Goal: Task Accomplishment & Management: Complete application form

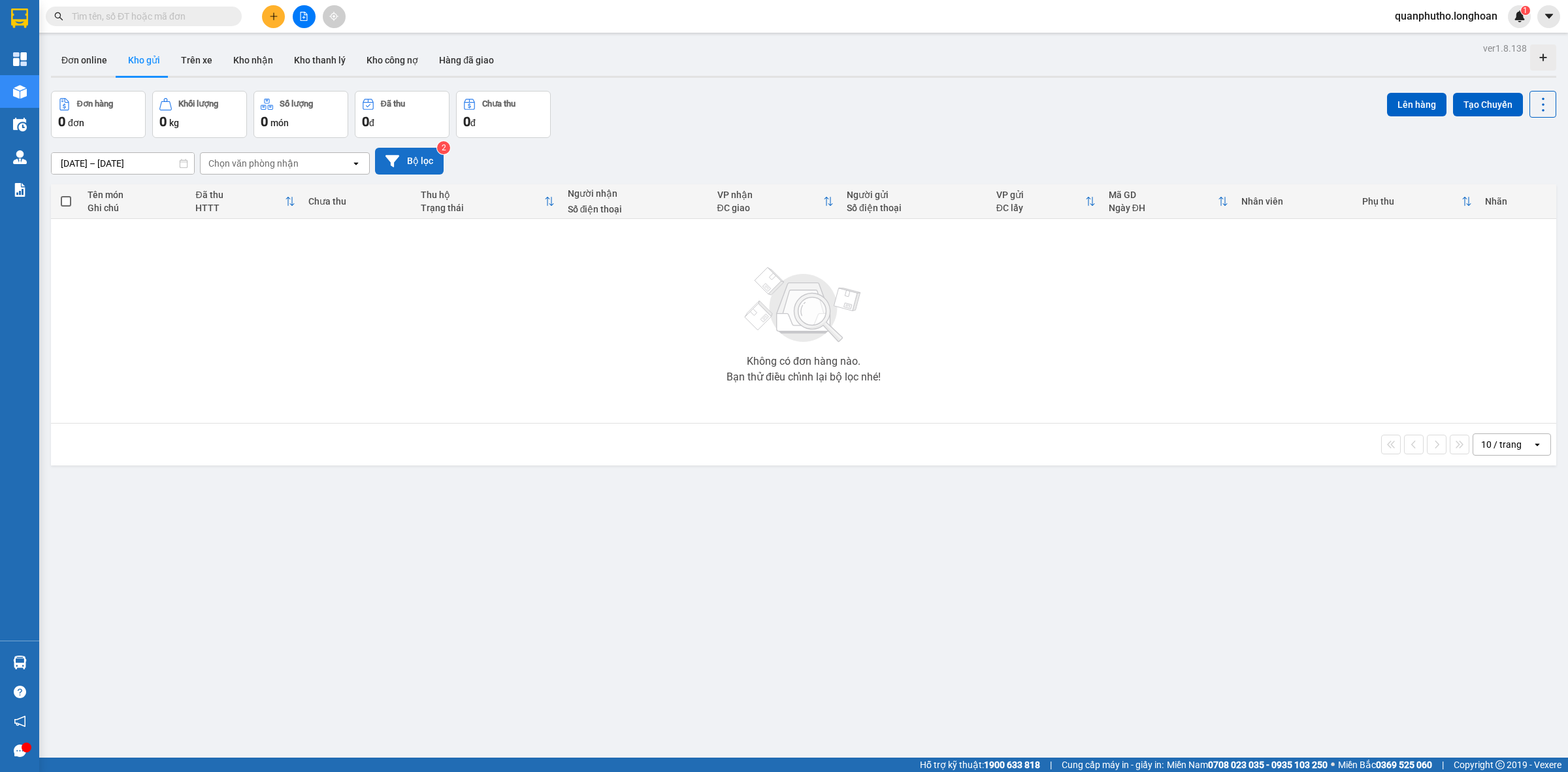
click at [404, 172] on button "Bộ lọc" at bounding box center [409, 161] width 69 height 27
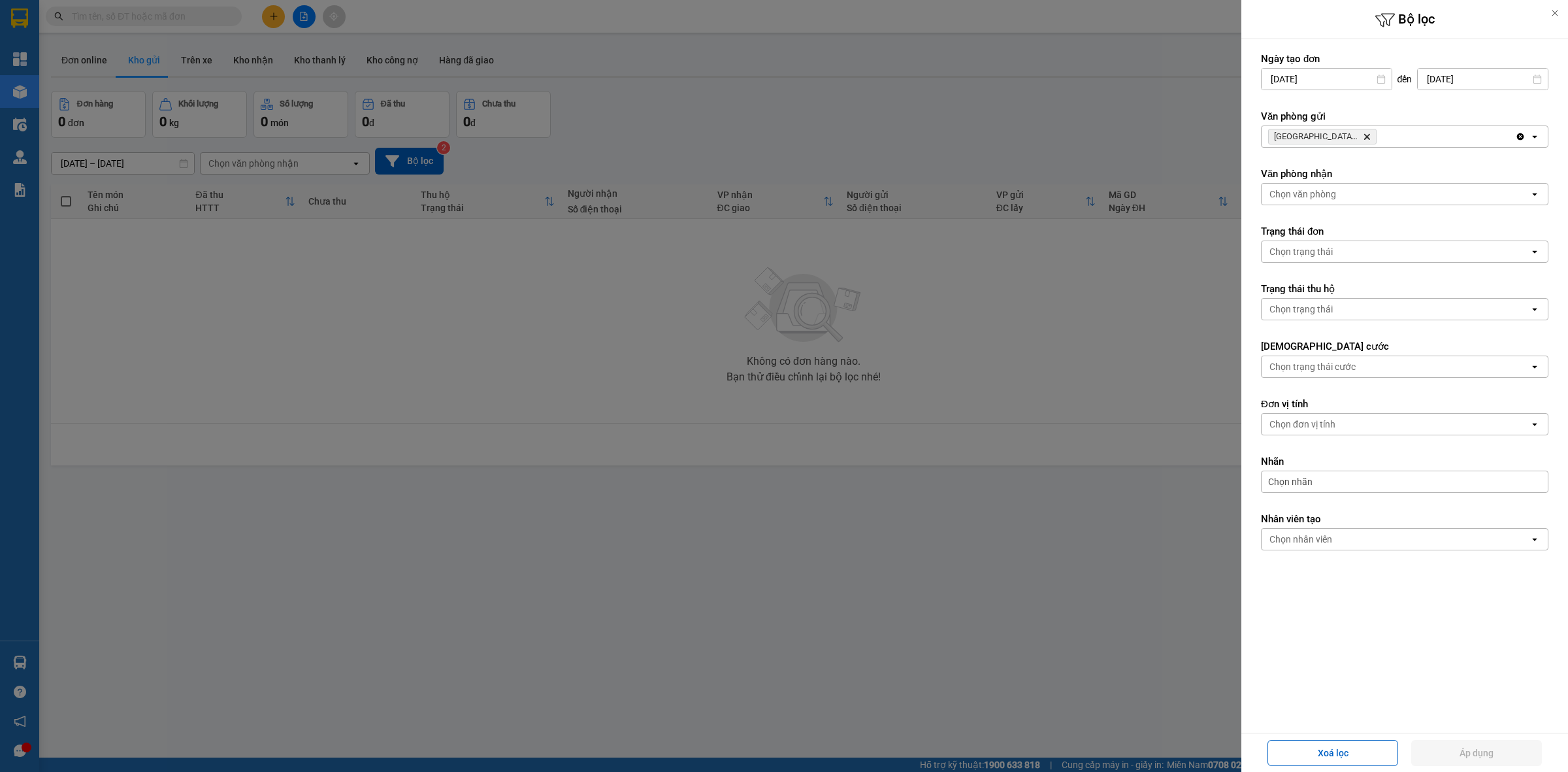
click at [1373, 135] on span "[GEOGRAPHIC_DATA]: VP [GEOGRAPHIC_DATA] Delete" at bounding box center [1322, 136] width 109 height 16
click at [1366, 137] on icon "Delete" at bounding box center [1366, 136] width 7 height 7
click at [1366, 137] on div "Chọn văn phòng" at bounding box center [1395, 136] width 268 height 21
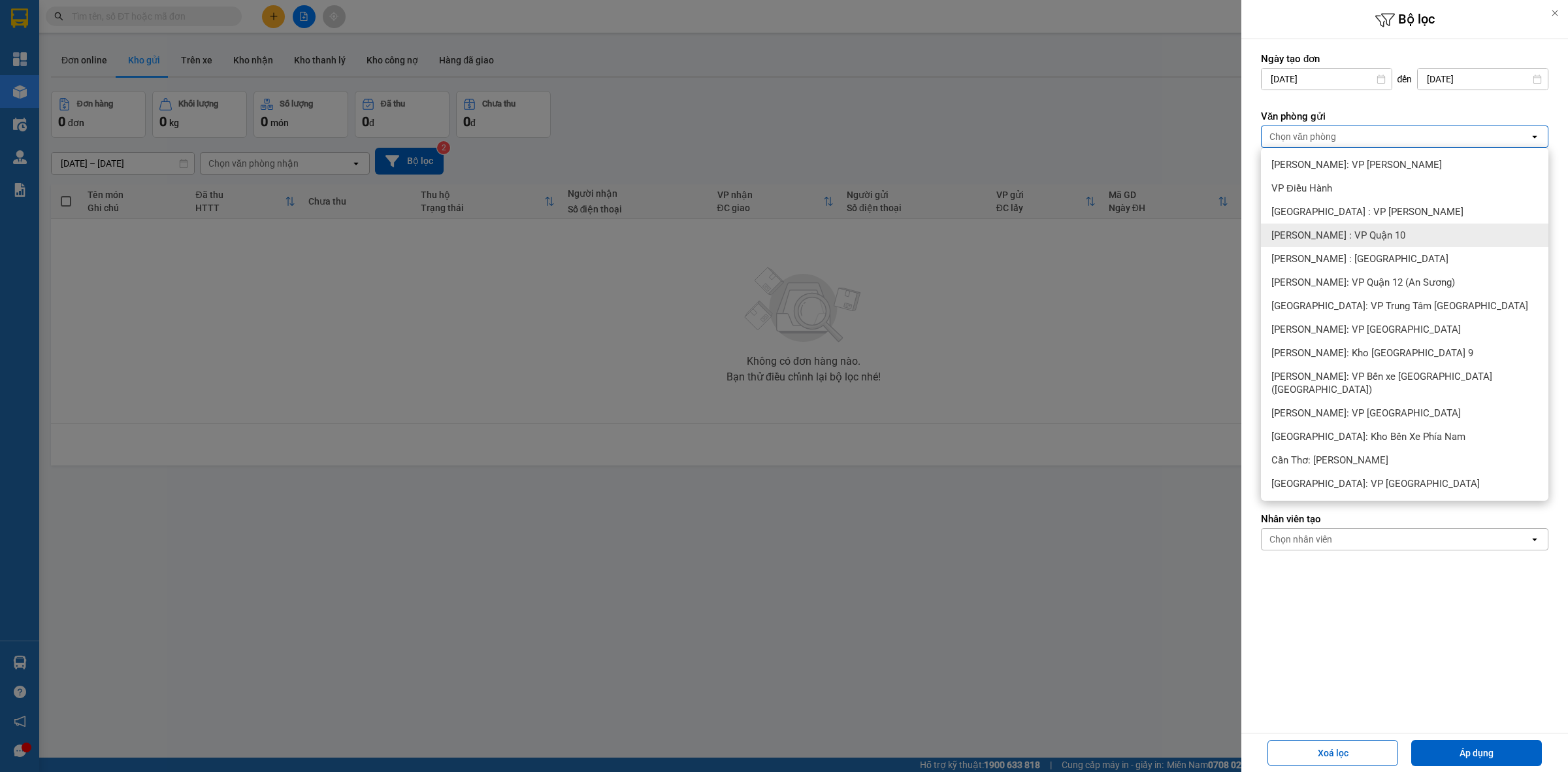
click at [1356, 232] on span "[PERSON_NAME] : VP Quận 10" at bounding box center [1338, 236] width 134 height 13
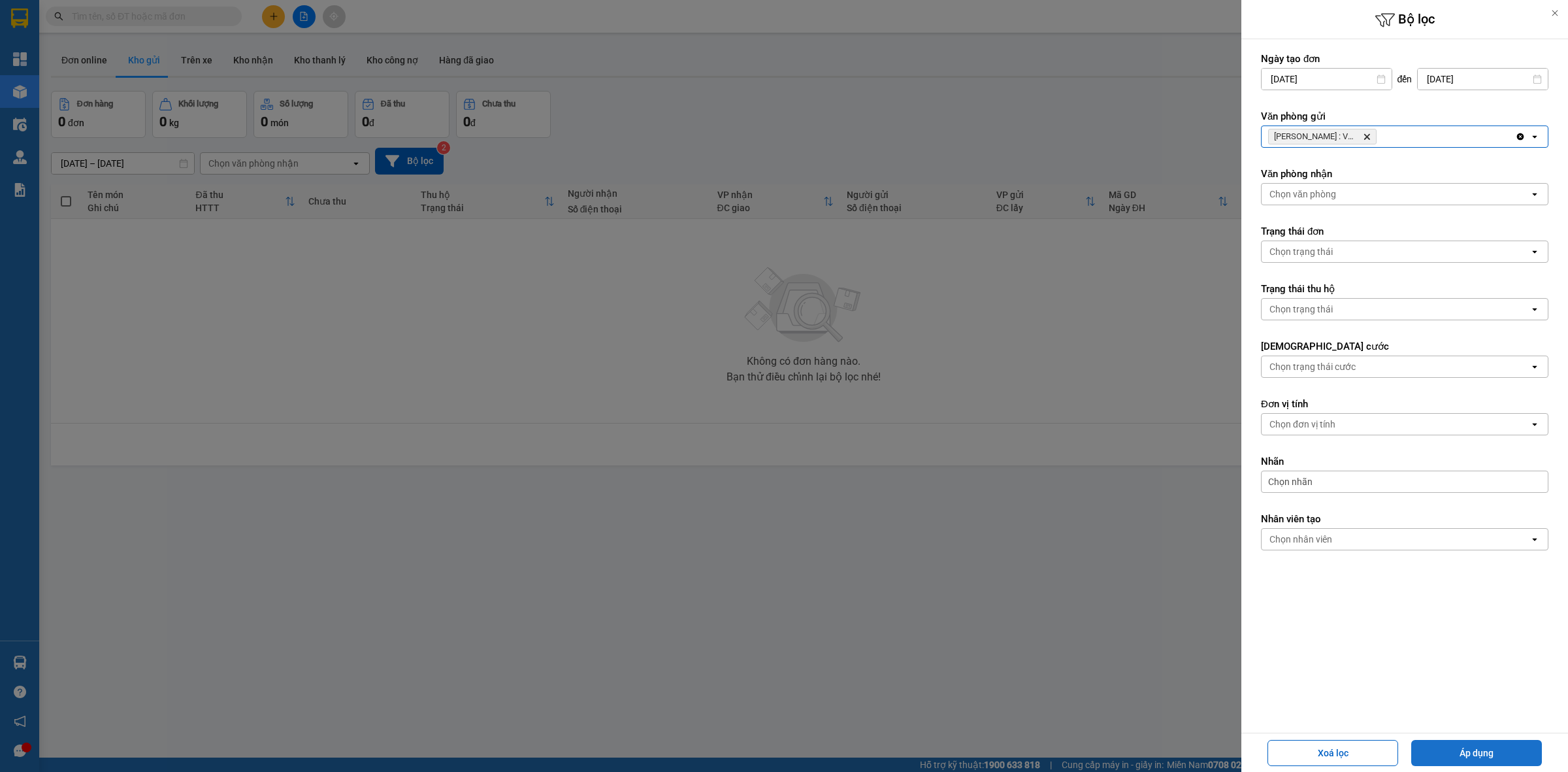
click at [1456, 756] on button "Áp dụng" at bounding box center [1477, 754] width 131 height 27
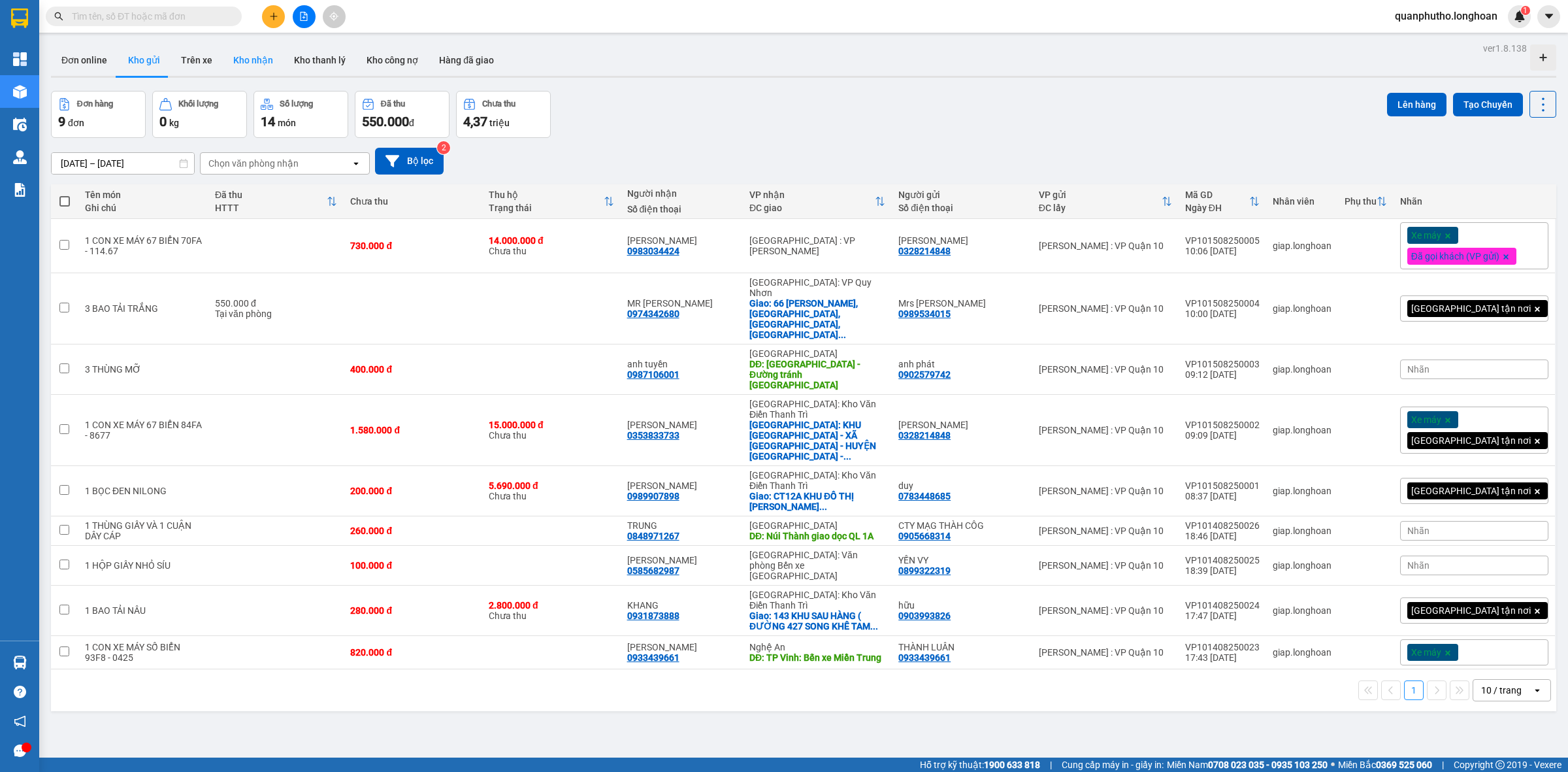
click at [243, 57] on button "Kho nhận" at bounding box center [253, 61] width 61 height 32
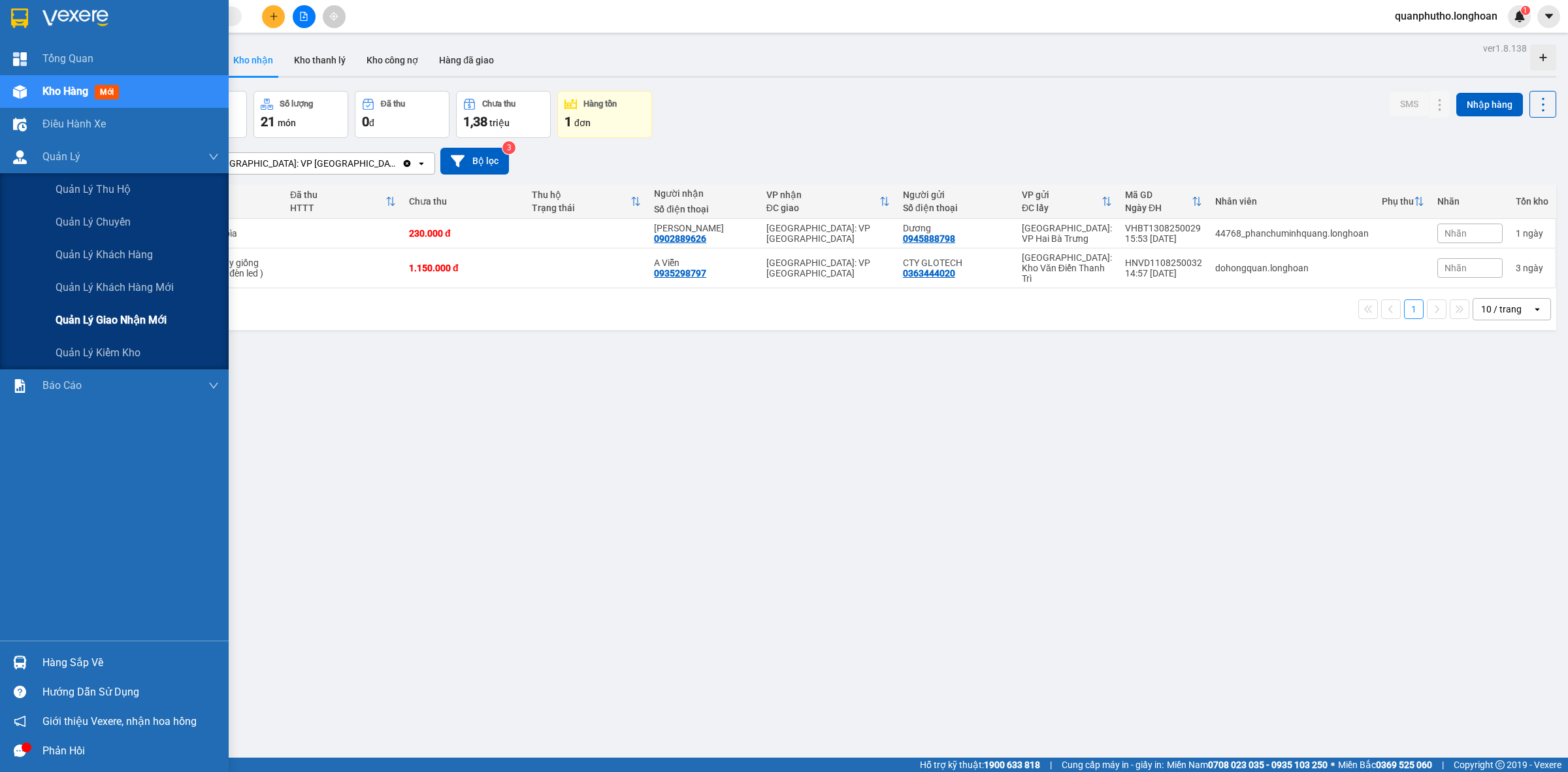
click at [121, 310] on div "Quản lý giao nhận mới" at bounding box center [137, 320] width 163 height 32
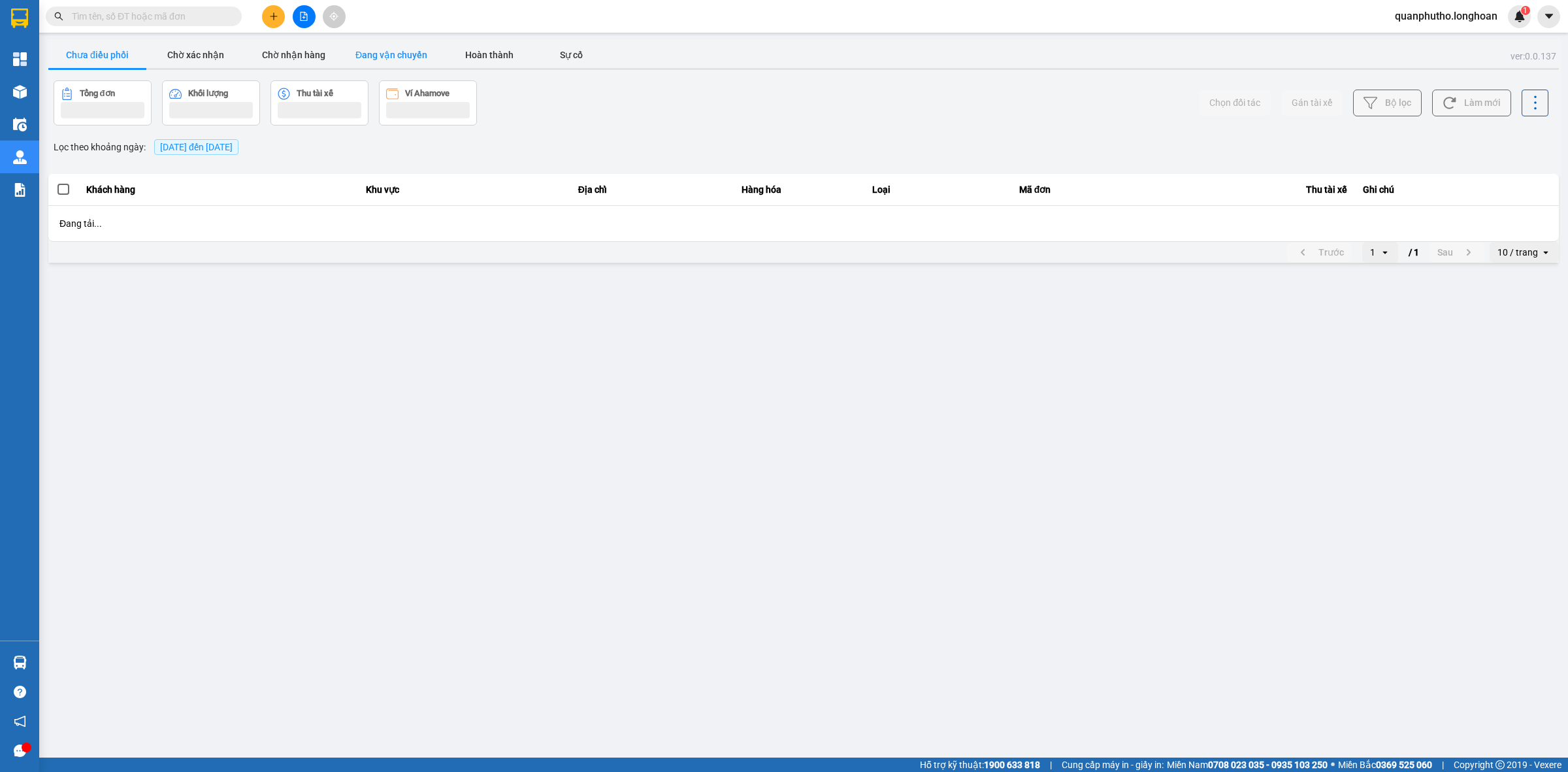
click at [390, 46] on button "Đang vận chuyển" at bounding box center [392, 55] width 98 height 27
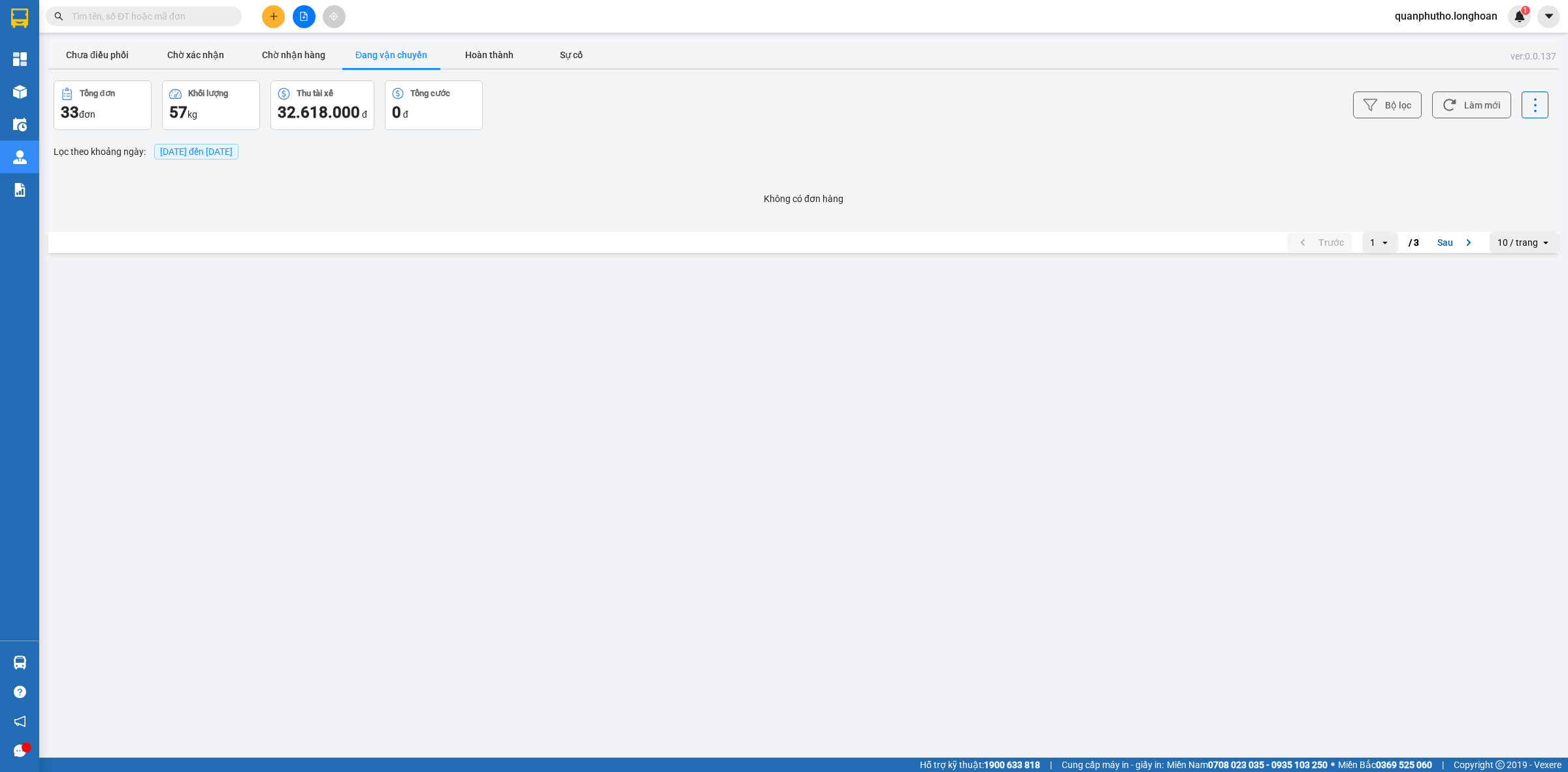
click at [221, 150] on span "[DATE] đến [DATE]" at bounding box center [196, 151] width 72 height 11
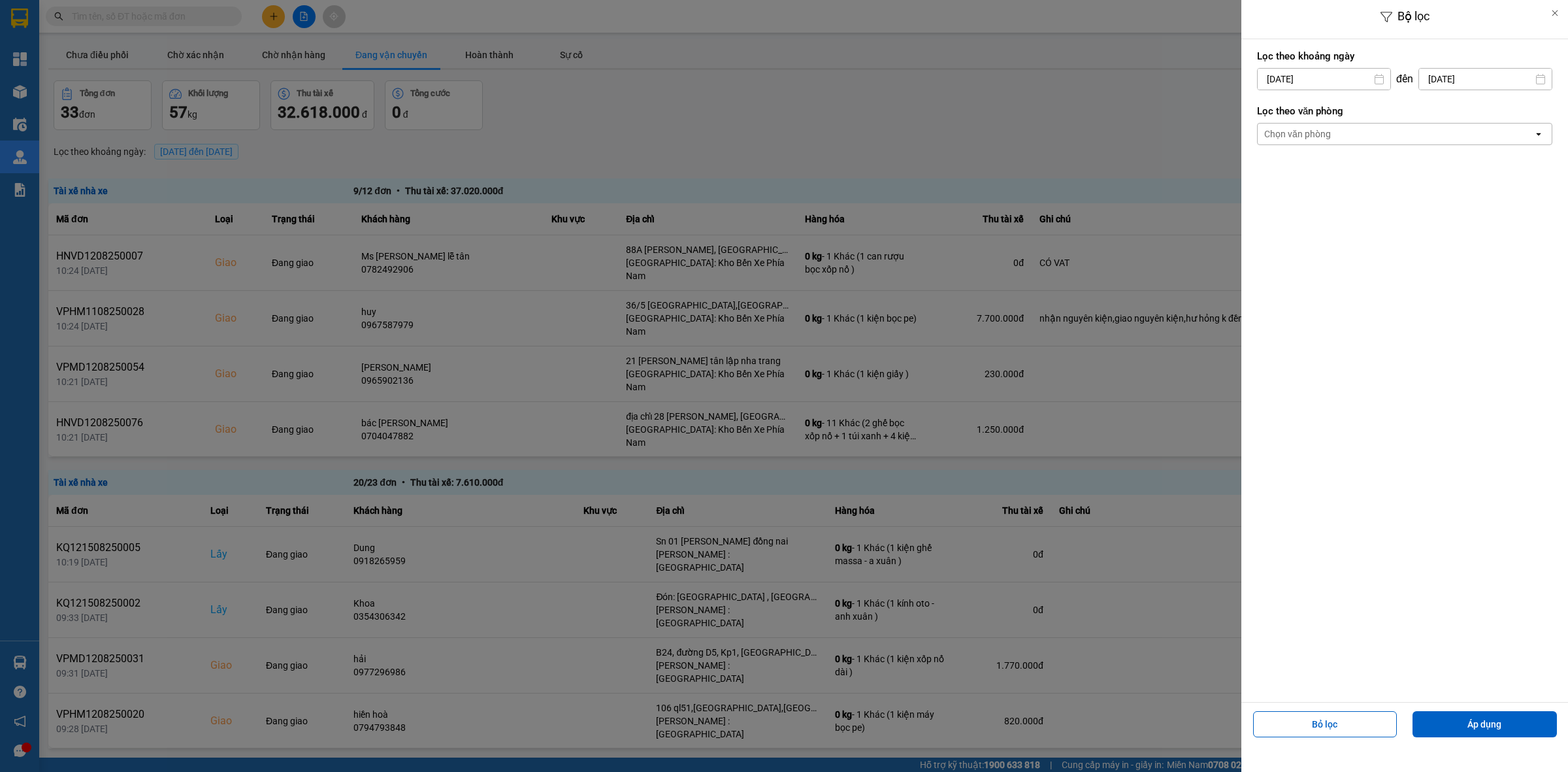
click at [1323, 81] on input "[DATE]" at bounding box center [1324, 79] width 133 height 21
click at [1294, 224] on div "12" at bounding box center [1291, 232] width 18 height 16
type input "[DATE]"
click at [1358, 128] on div "Chọn văn phòng" at bounding box center [1395, 134] width 275 height 21
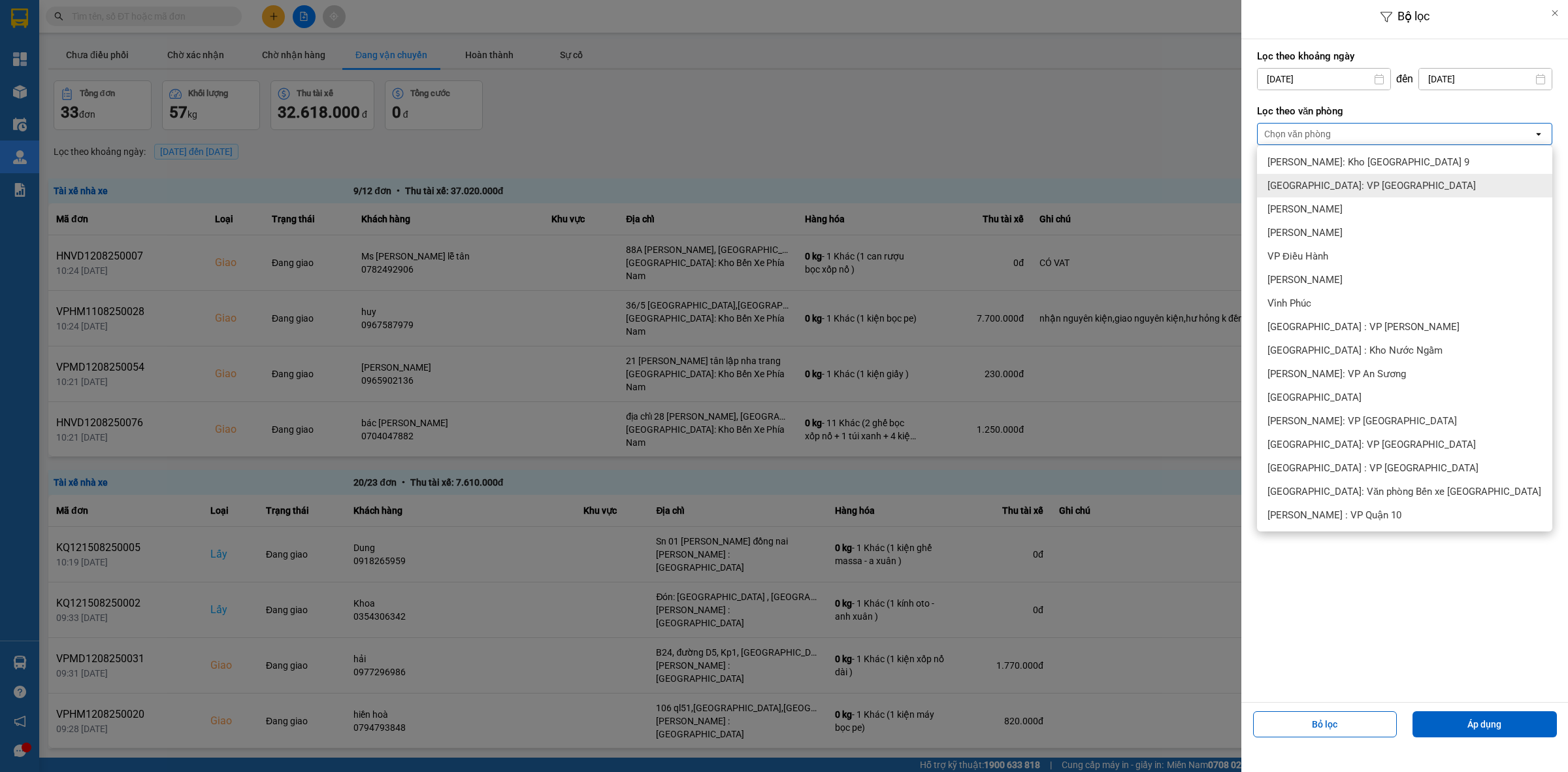
click at [1346, 193] on div "[GEOGRAPHIC_DATA]: VP [GEOGRAPHIC_DATA]" at bounding box center [1405, 185] width 295 height 23
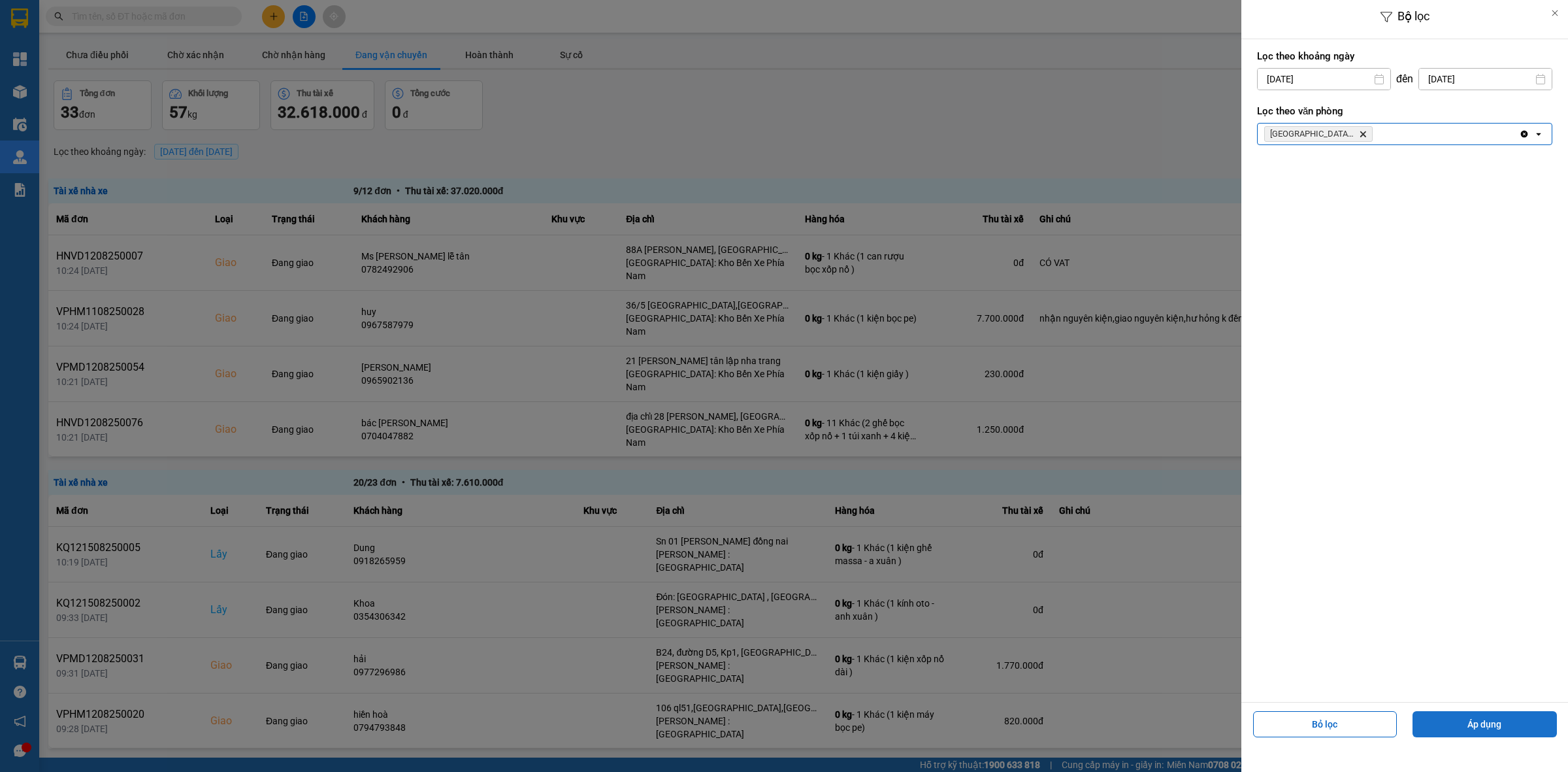
click at [1451, 721] on button "Áp dụng" at bounding box center [1485, 725] width 144 height 27
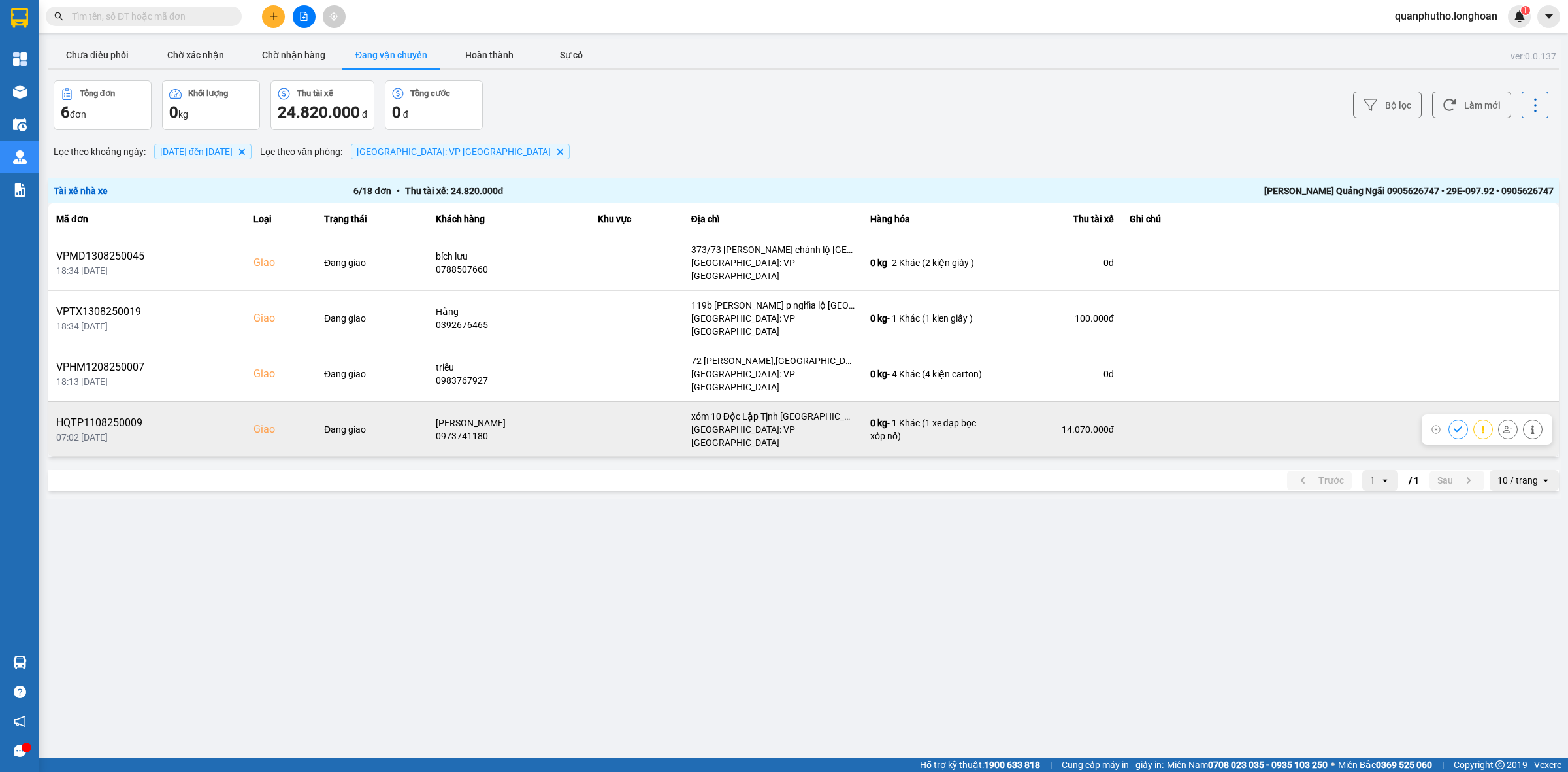
click at [1526, 418] on button at bounding box center [1533, 429] width 18 height 23
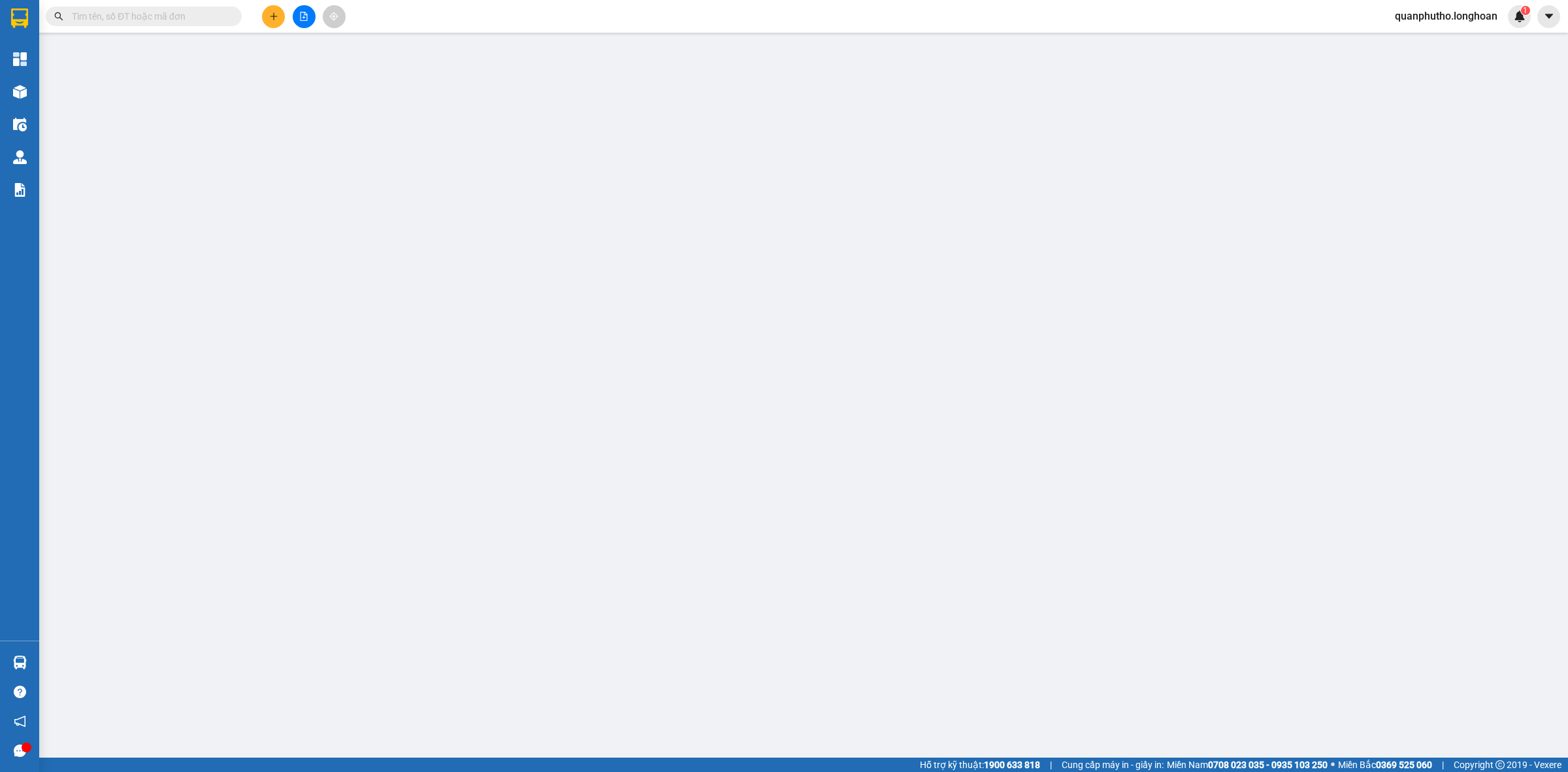
type input "0909775445"
type input "anh tài"
type input "0973741180"
type input "Võ Minh Hải"
checkbox input "true"
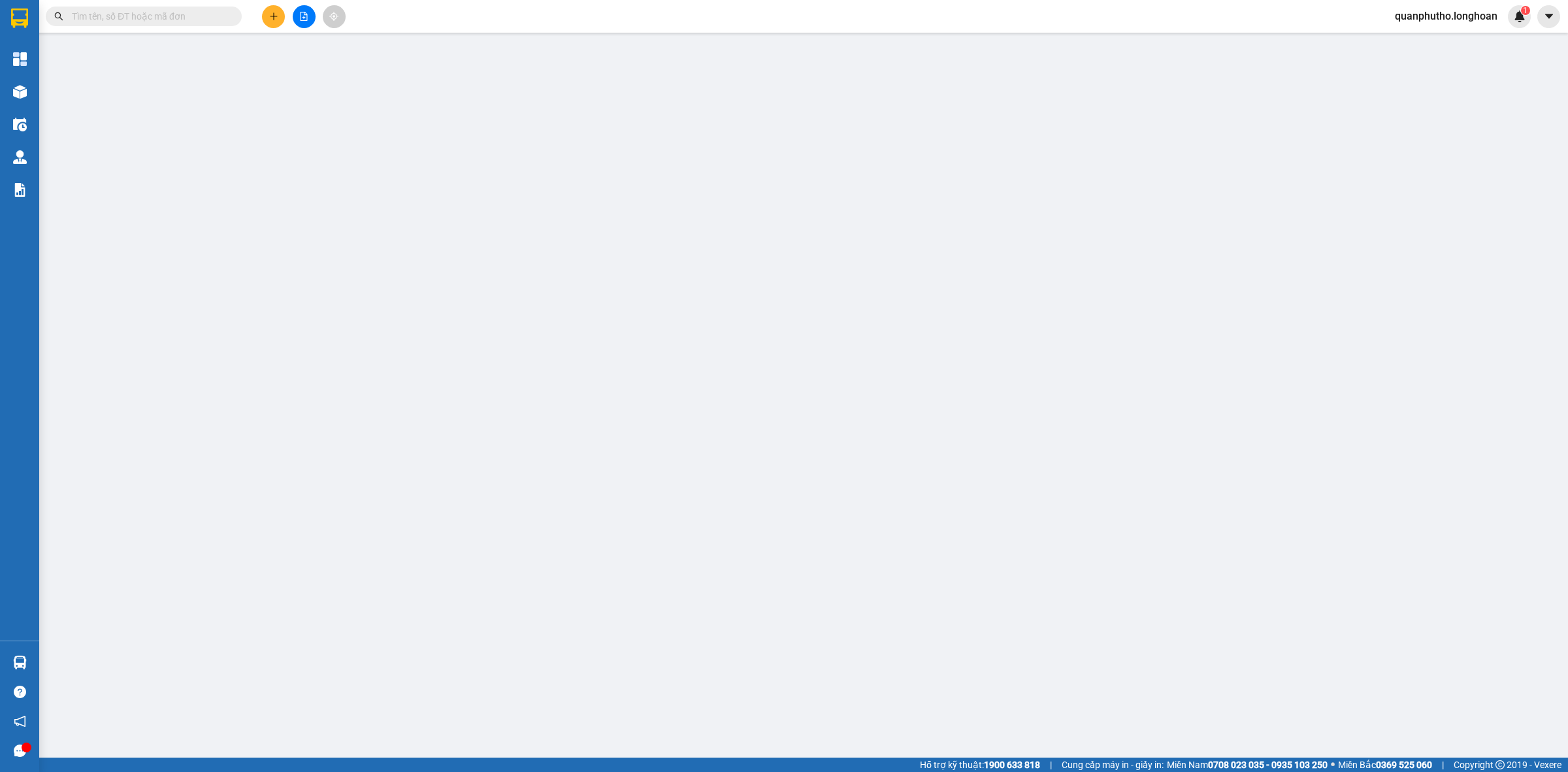
type input "xóm 10 Độc Lập Tịnh Ấn Tây TP Quảng Ngãi"
type input "570.000"
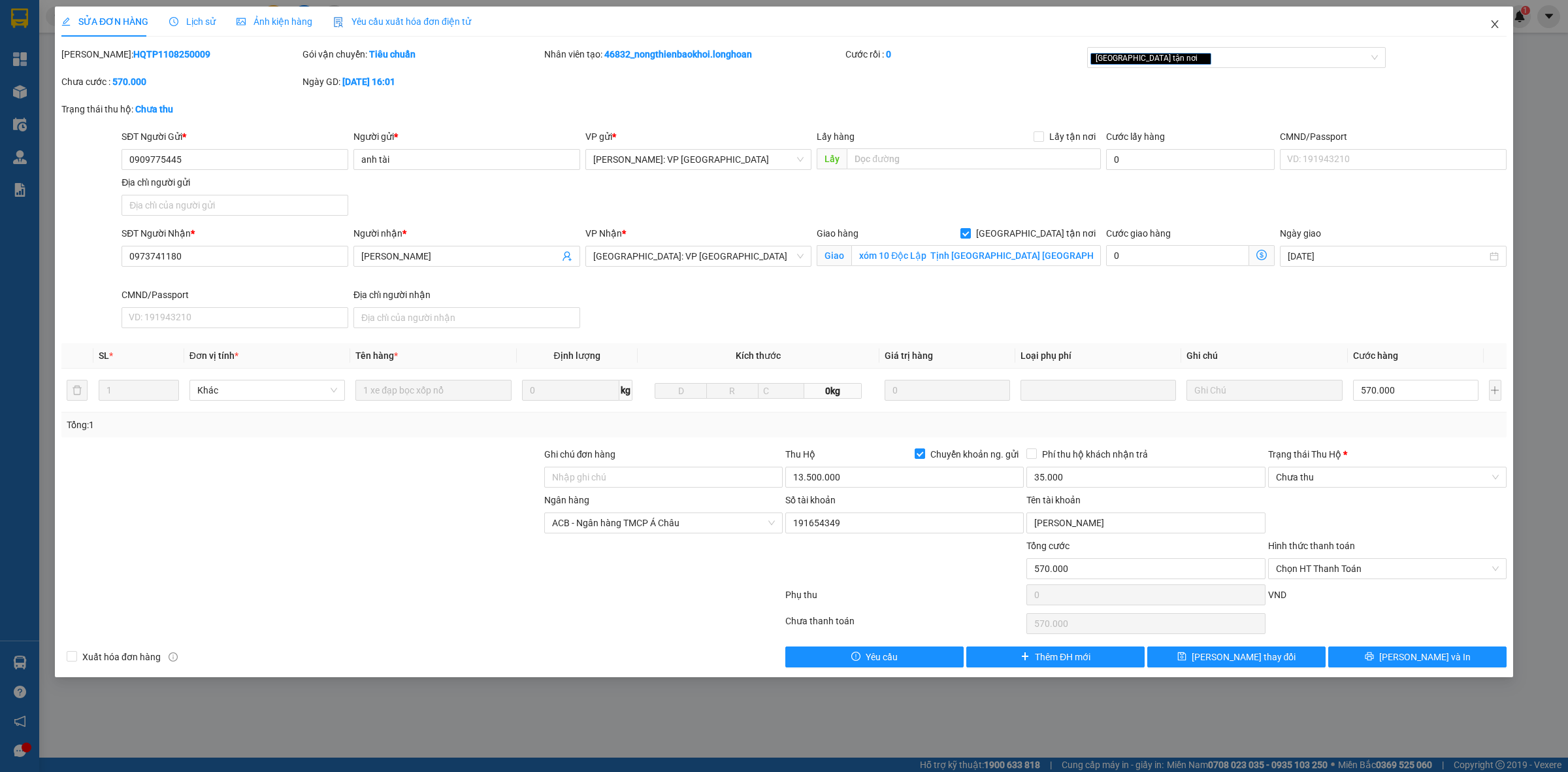
click at [1492, 32] on span "Close" at bounding box center [1495, 25] width 37 height 37
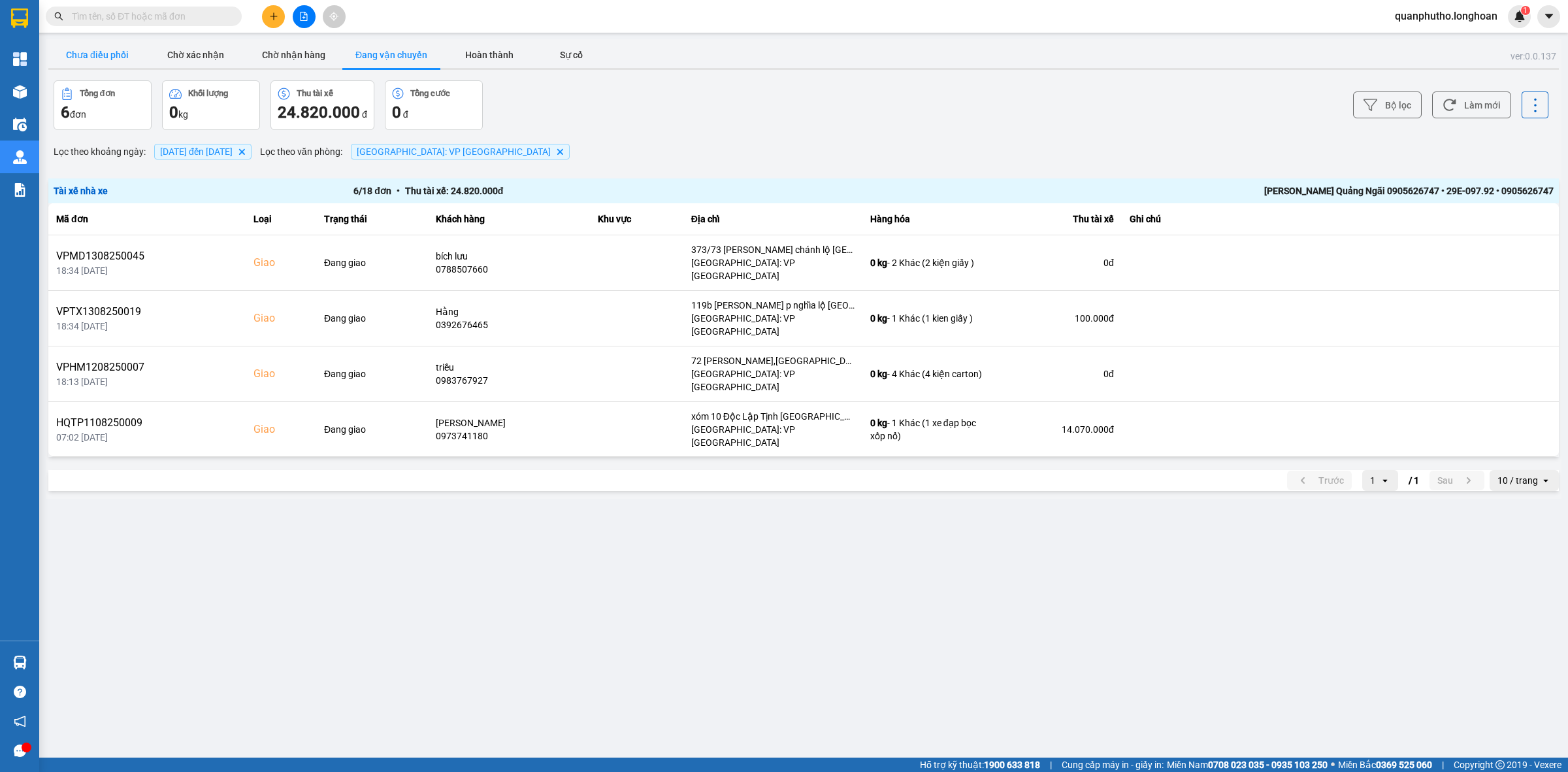
click at [111, 47] on button "Chưa điều phối" at bounding box center [97, 55] width 98 height 27
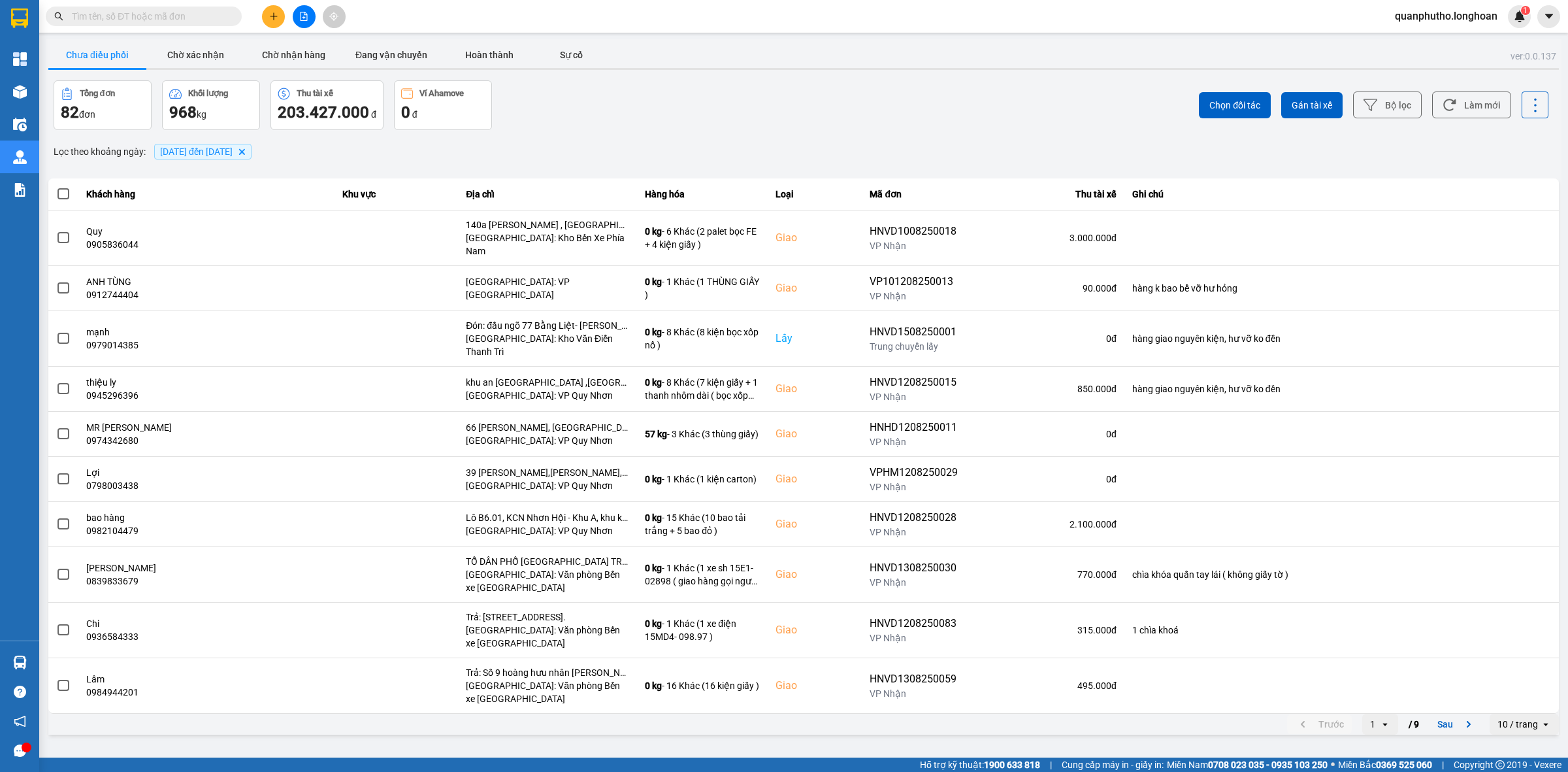
click at [221, 151] on span "12/08/2025 đến 15/08/2025" at bounding box center [196, 151] width 72 height 11
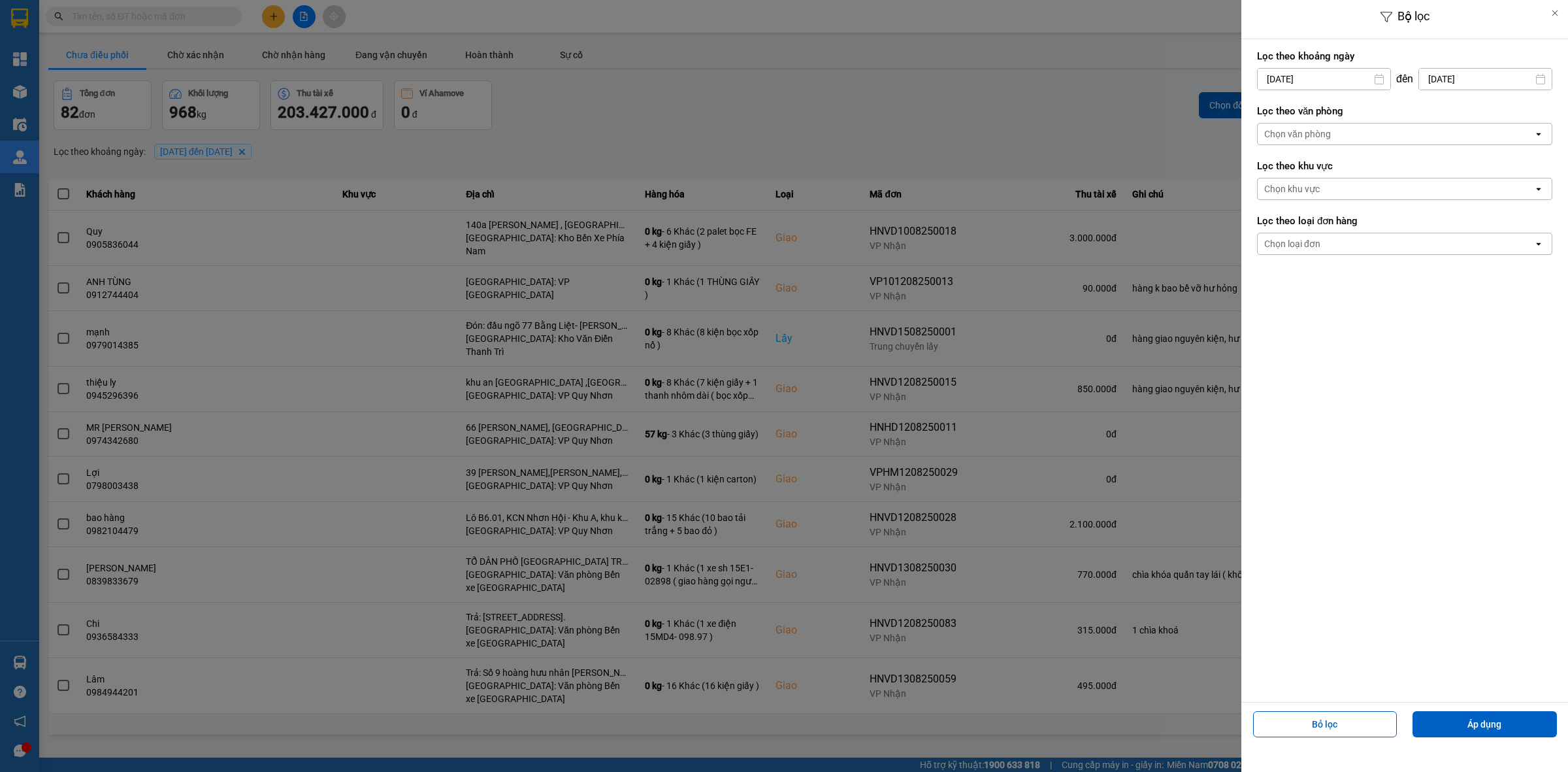
click at [1353, 150] on form "Lọc theo khoảng ngày 12/08/2025 Press the down arrow key to interact with the c…" at bounding box center [1405, 155] width 295 height 220
click at [1342, 121] on div "Lọc theo văn phòng Chọn văn phòng open" at bounding box center [1405, 125] width 295 height 48
click at [1349, 138] on div "Chọn văn phòng" at bounding box center [1395, 134] width 275 height 21
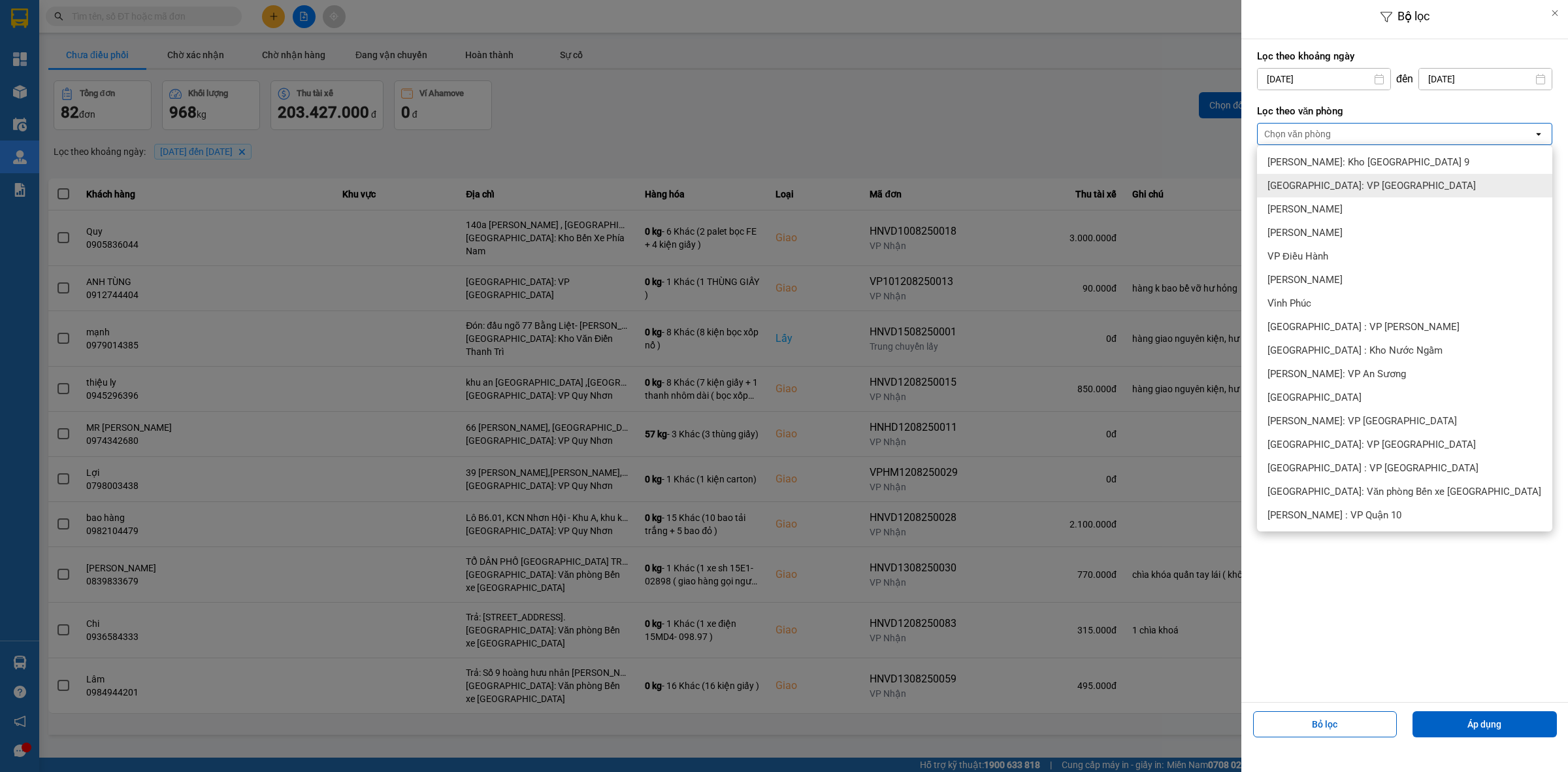
click at [1376, 183] on span "[GEOGRAPHIC_DATA]: VP [GEOGRAPHIC_DATA]" at bounding box center [1371, 186] width 208 height 13
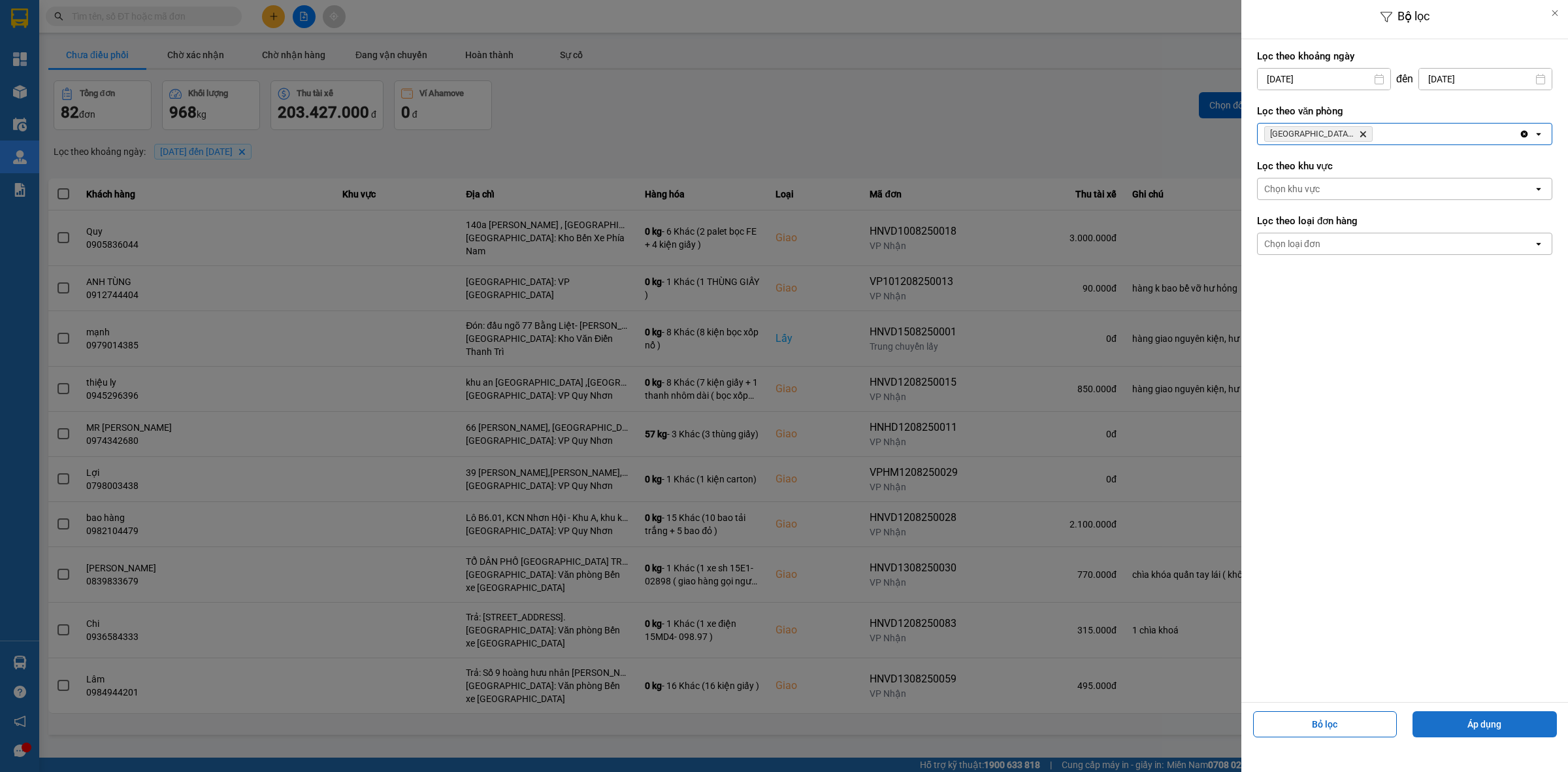
click at [1465, 735] on button "Áp dụng" at bounding box center [1485, 725] width 144 height 27
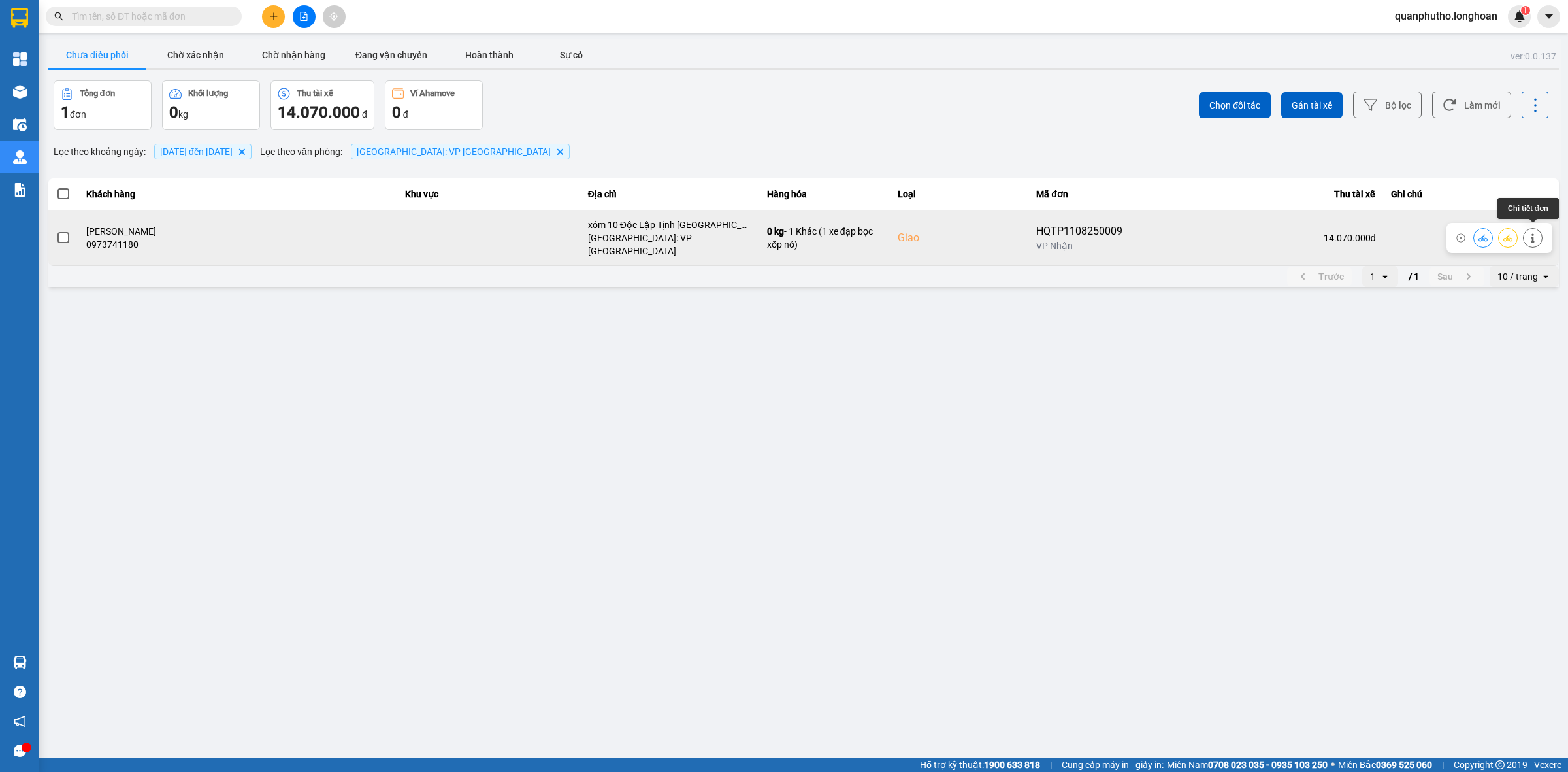
click at [1533, 233] on icon at bounding box center [1532, 237] width 9 height 9
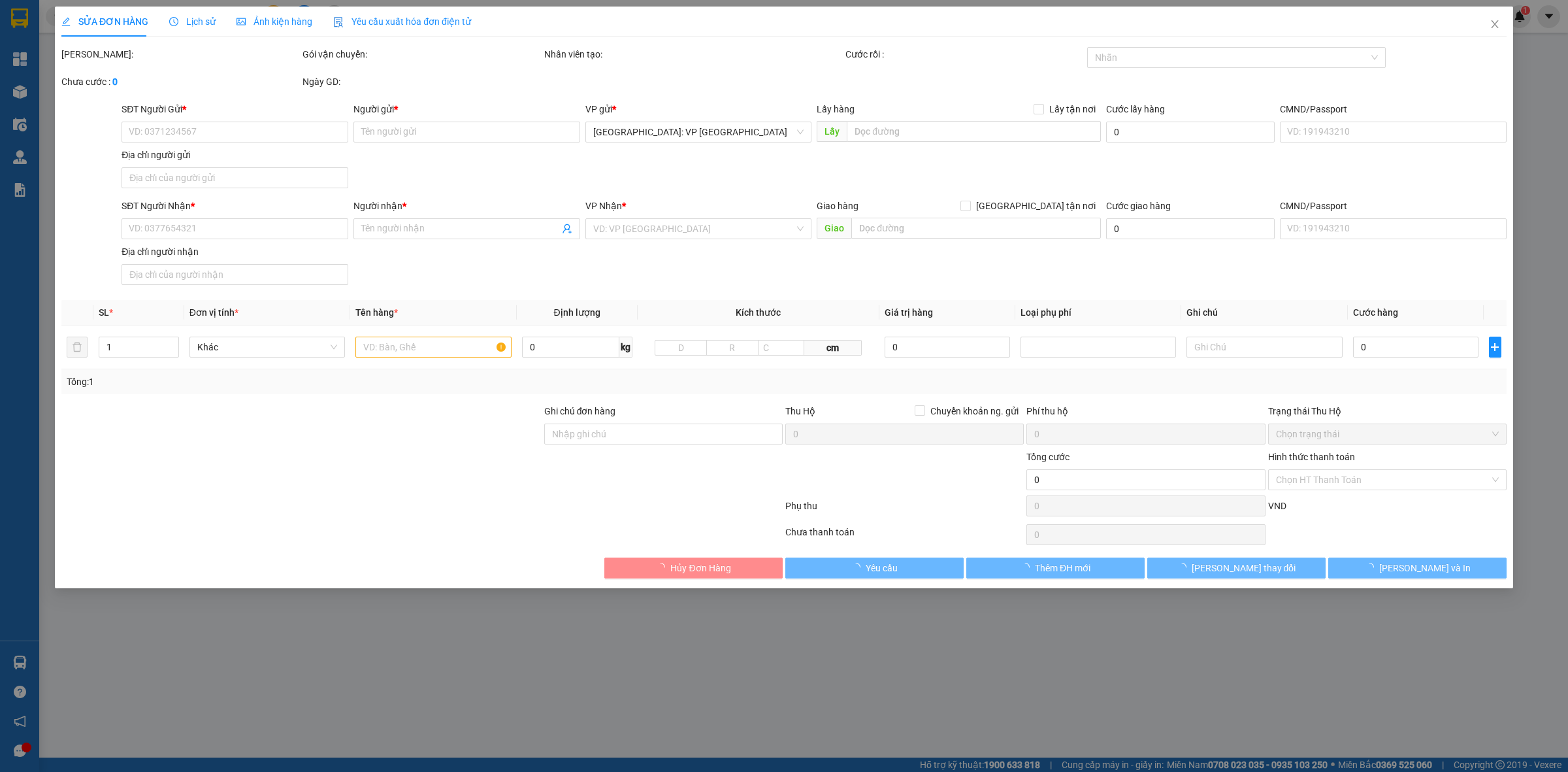
type input "0909775445"
type input "anh tài"
type input "0973741180"
type input "Võ Minh Hải"
checkbox input "true"
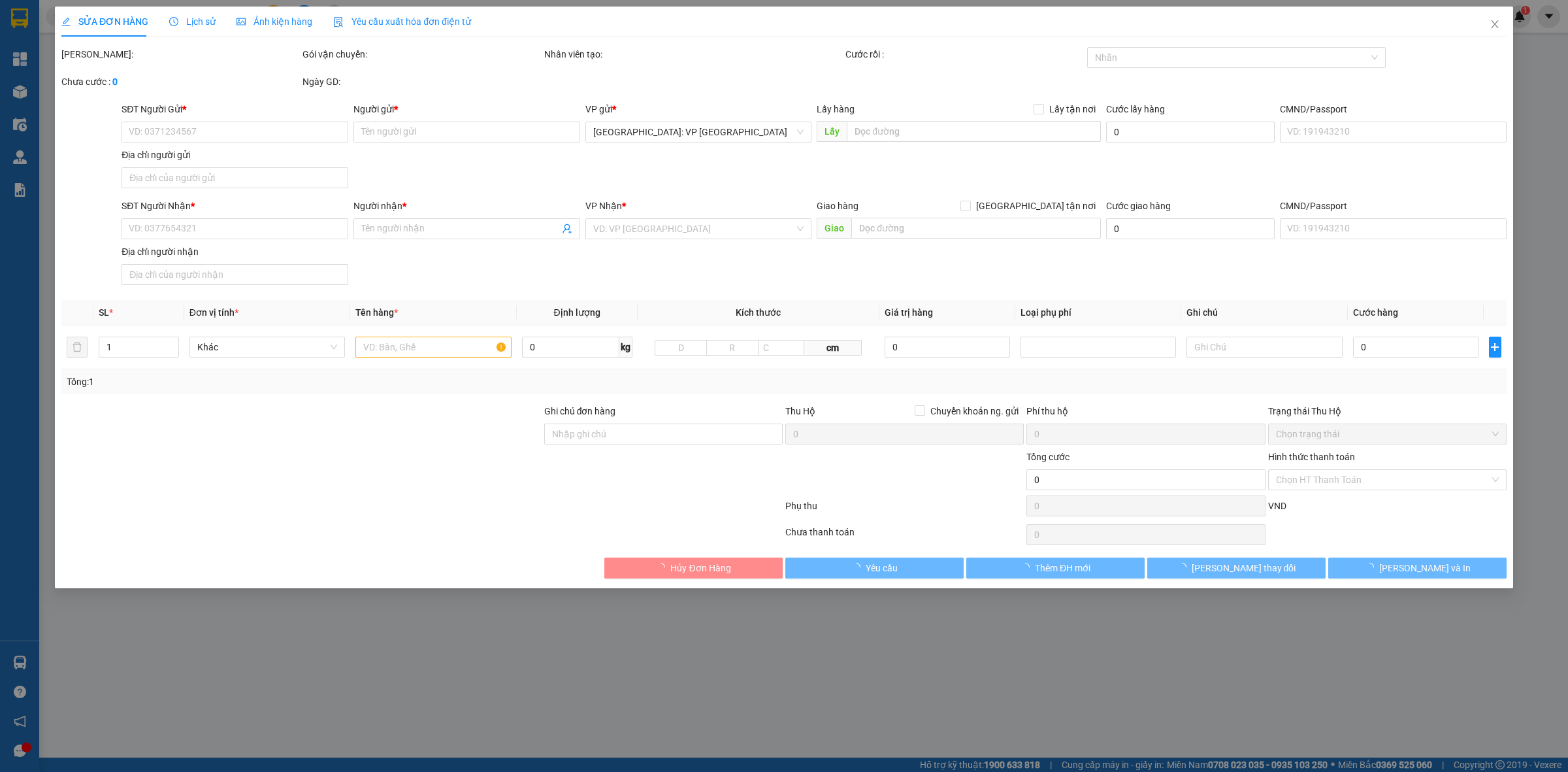
type input "xóm 10 Độc Lập Tịnh Ấn Tây TP Quảng Ngãi"
type input "570.000"
